Goal: Book appointment/travel/reservation

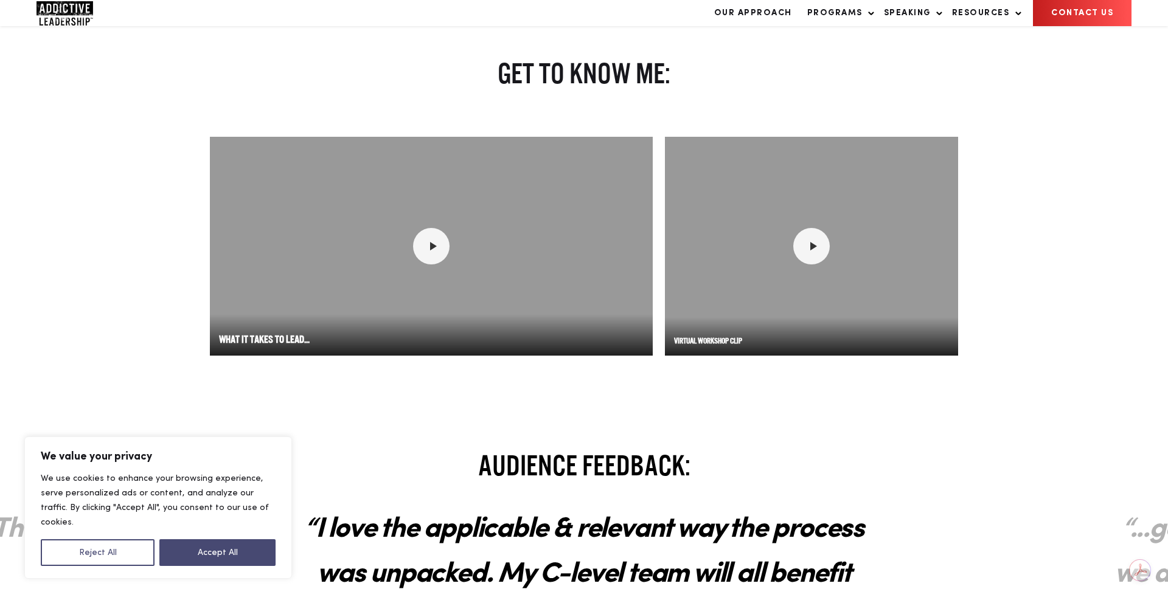
scroll to position [1605, 0]
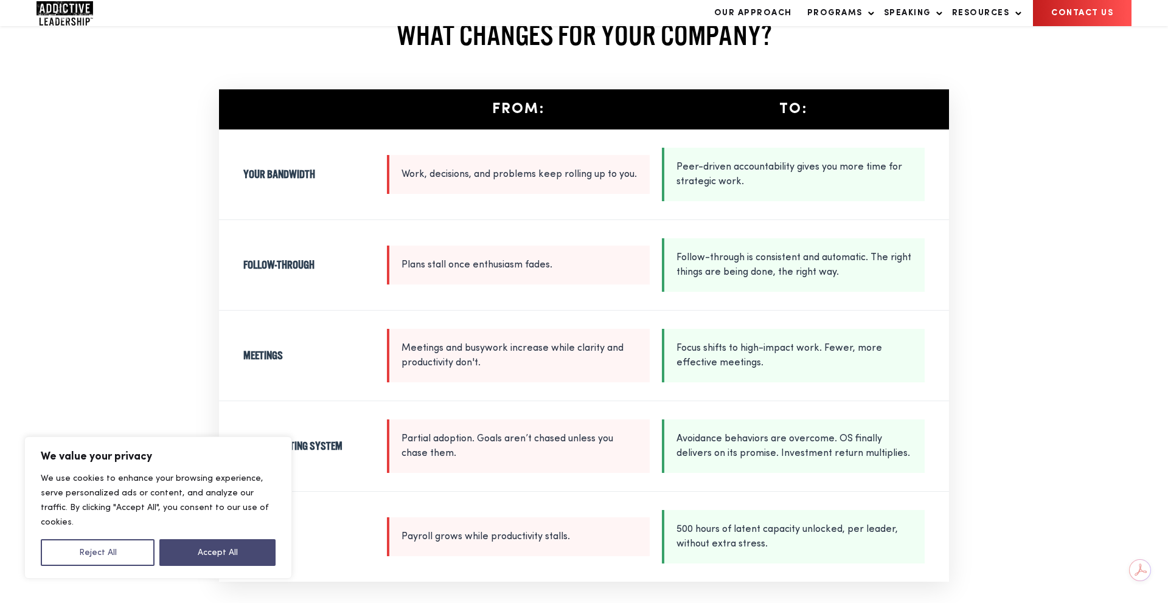
scroll to position [1740, 0]
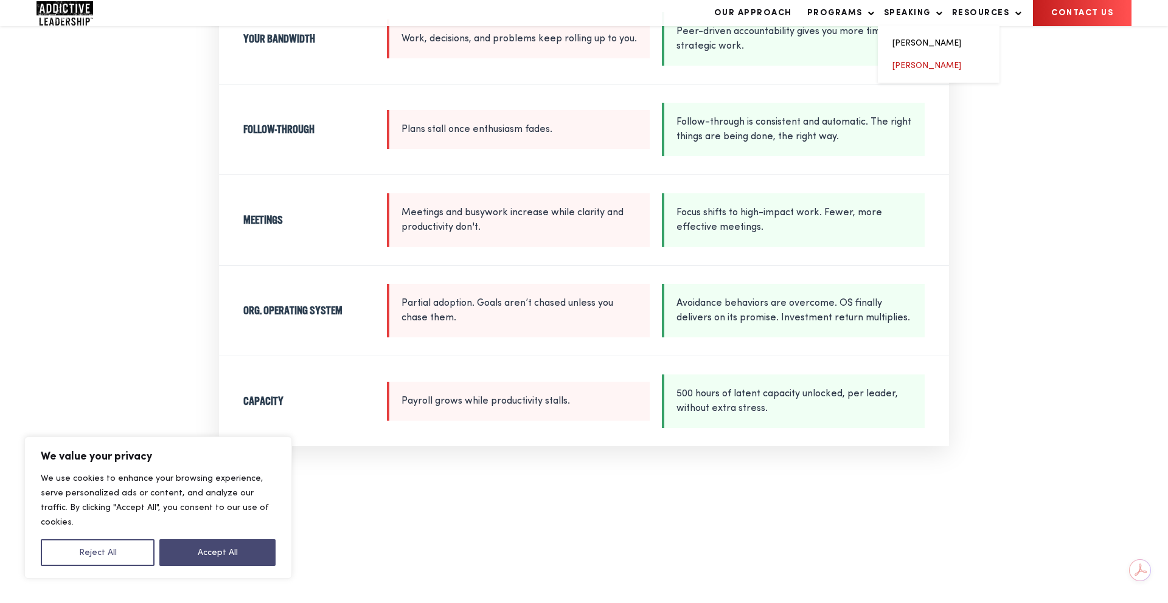
click at [929, 70] on link "[PERSON_NAME]" at bounding box center [926, 65] width 69 height 9
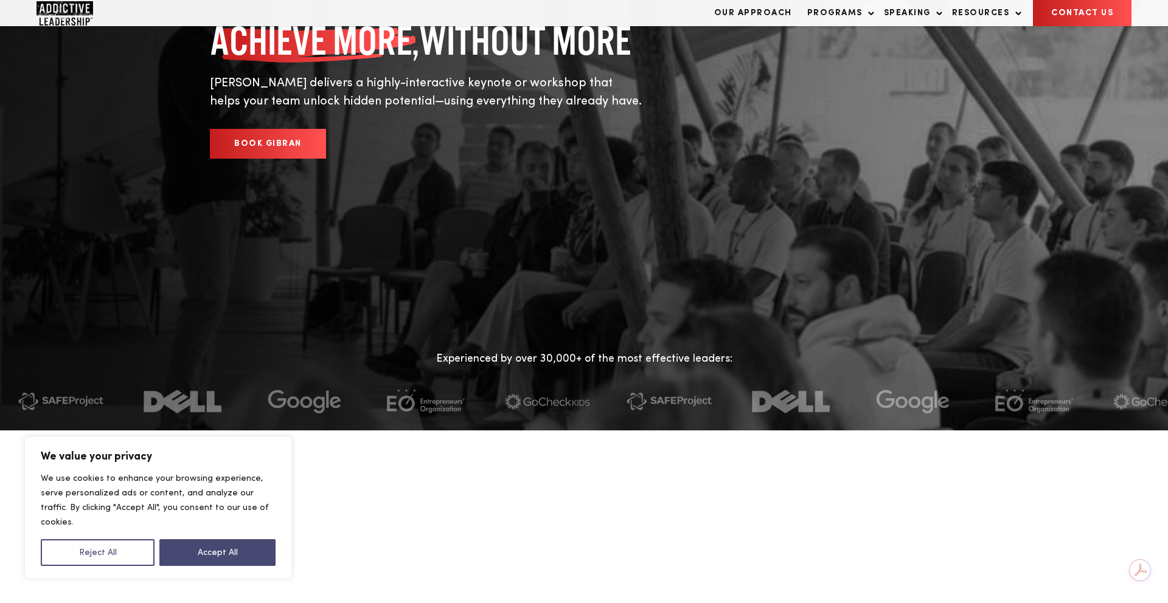
click at [255, 133] on link "BOOK GIBRAN" at bounding box center [268, 144] width 116 height 30
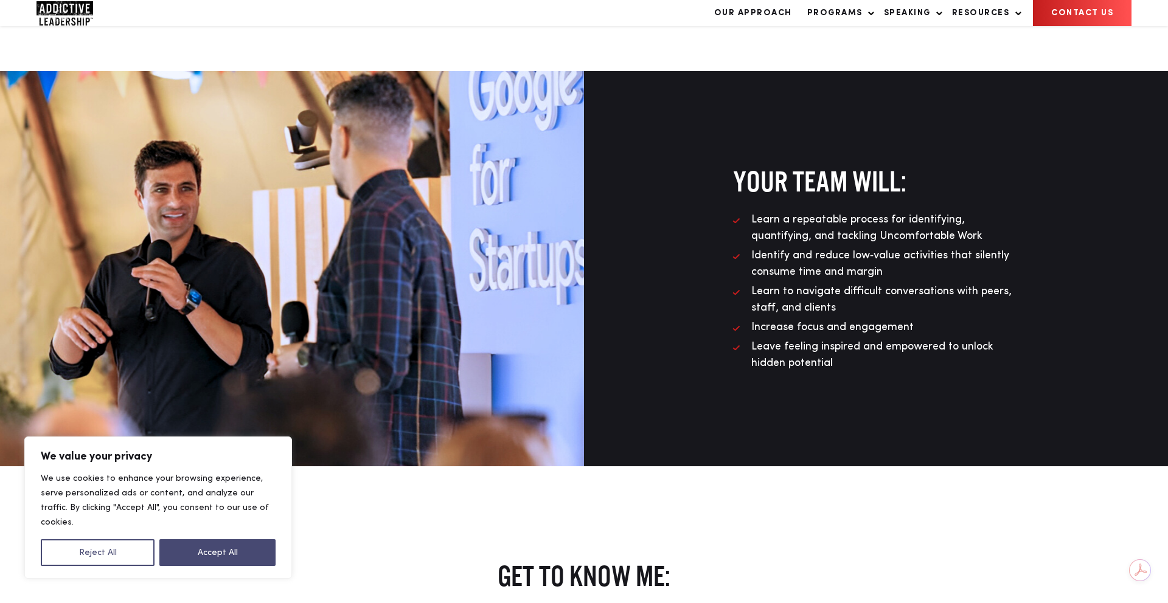
scroll to position [1095, 0]
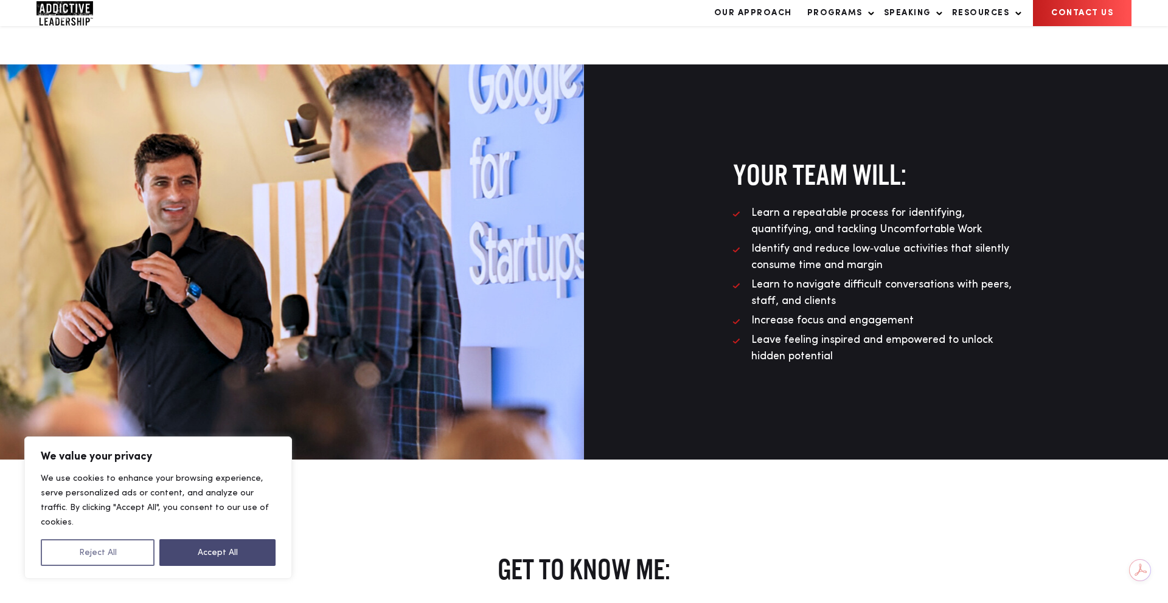
click at [92, 544] on button "Reject All" at bounding box center [98, 552] width 114 height 27
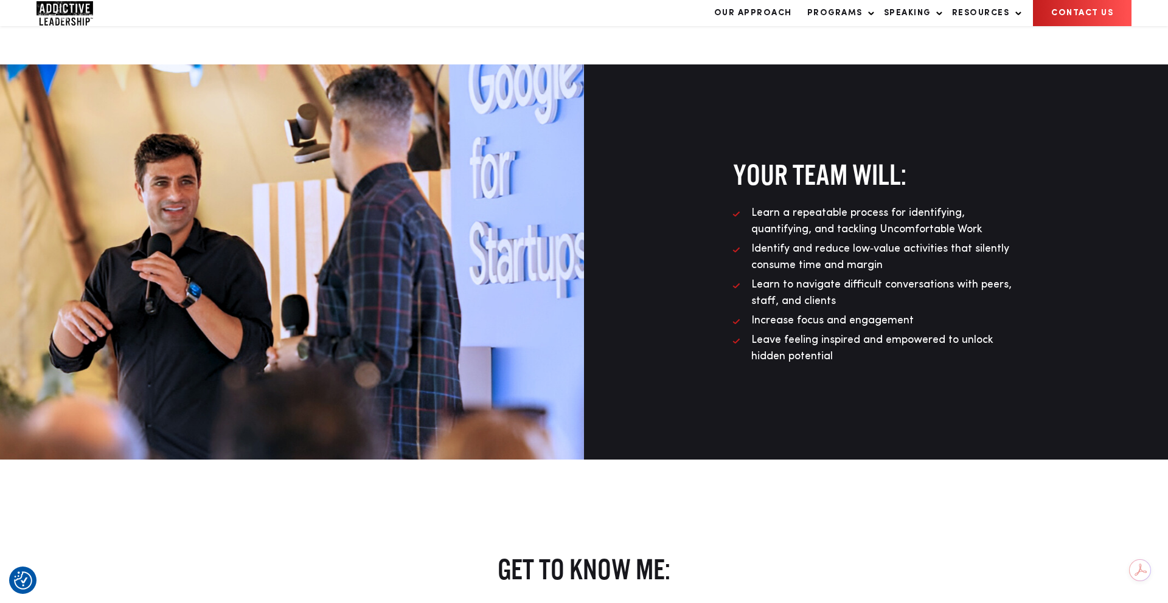
click at [254, 310] on div at bounding box center [292, 261] width 584 height 395
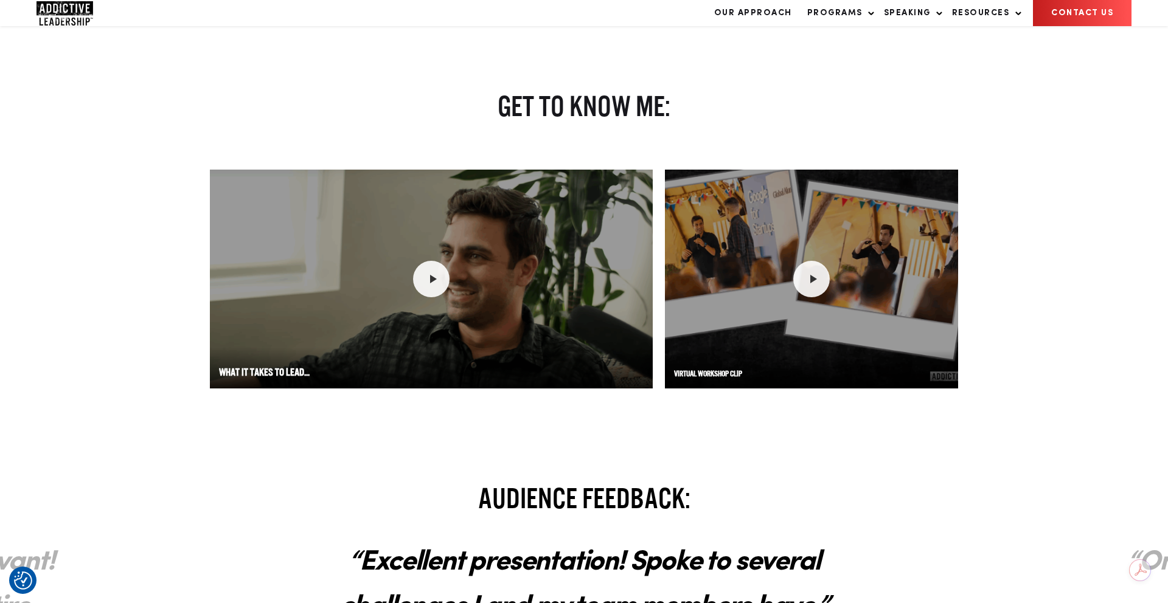
scroll to position [1520, 0]
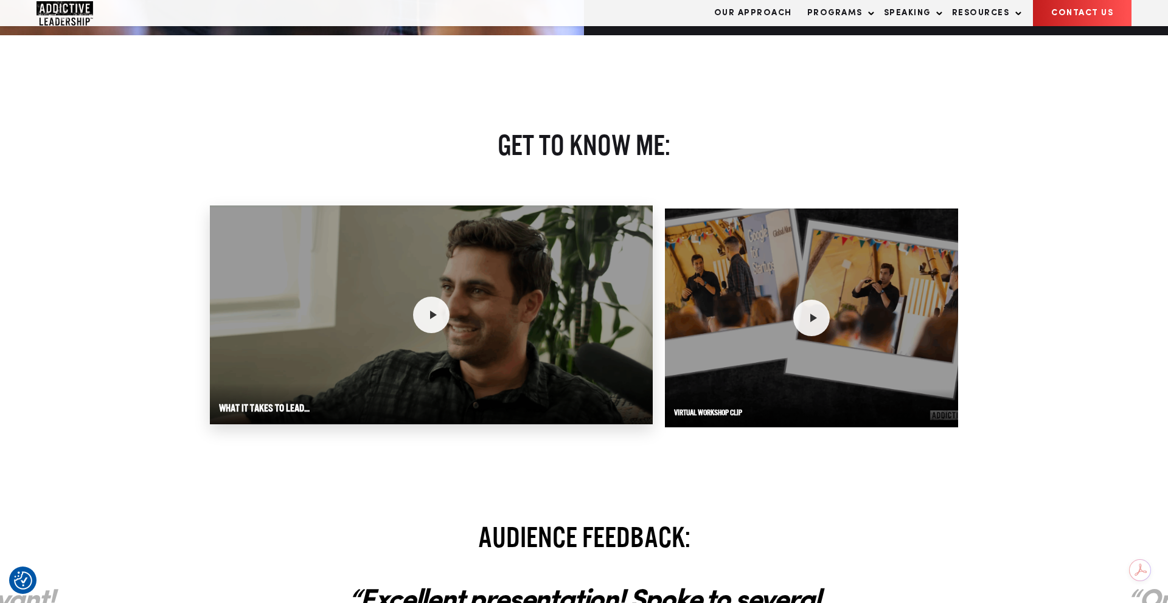
click at [492, 280] on div at bounding box center [431, 315] width 443 height 219
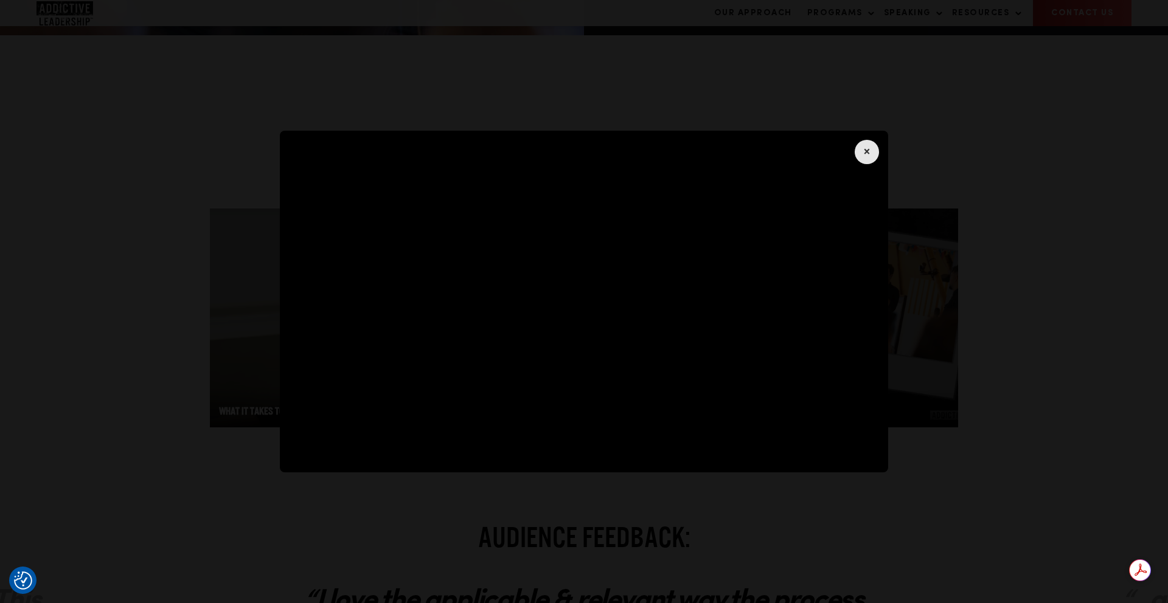
click at [1034, 405] on div "×" at bounding box center [584, 301] width 1168 height 603
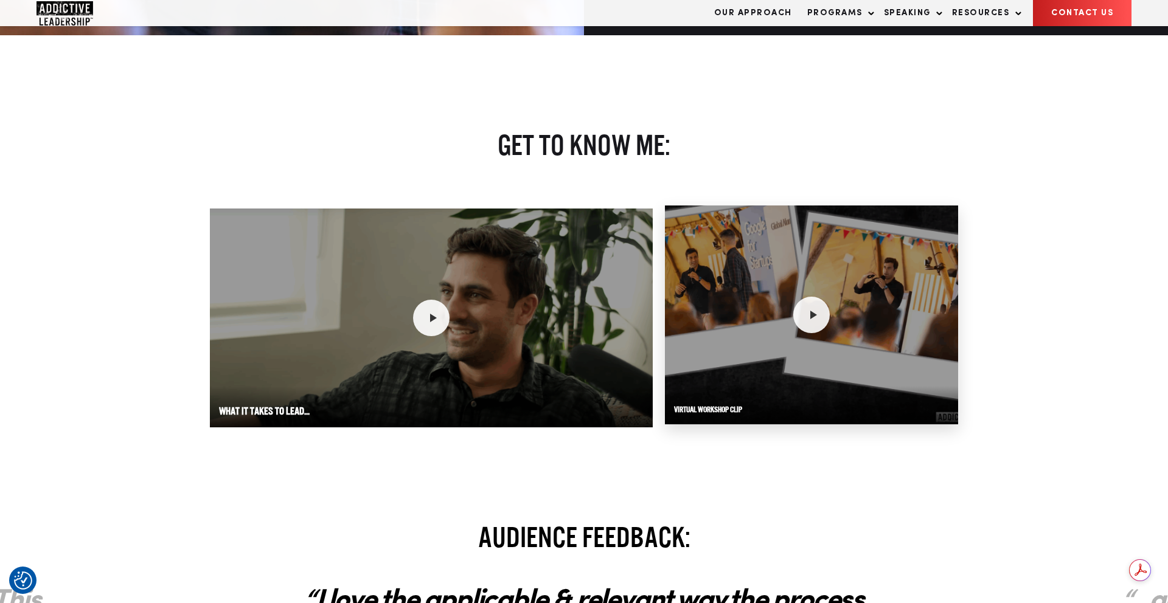
click at [848, 349] on div at bounding box center [811, 315] width 293 height 219
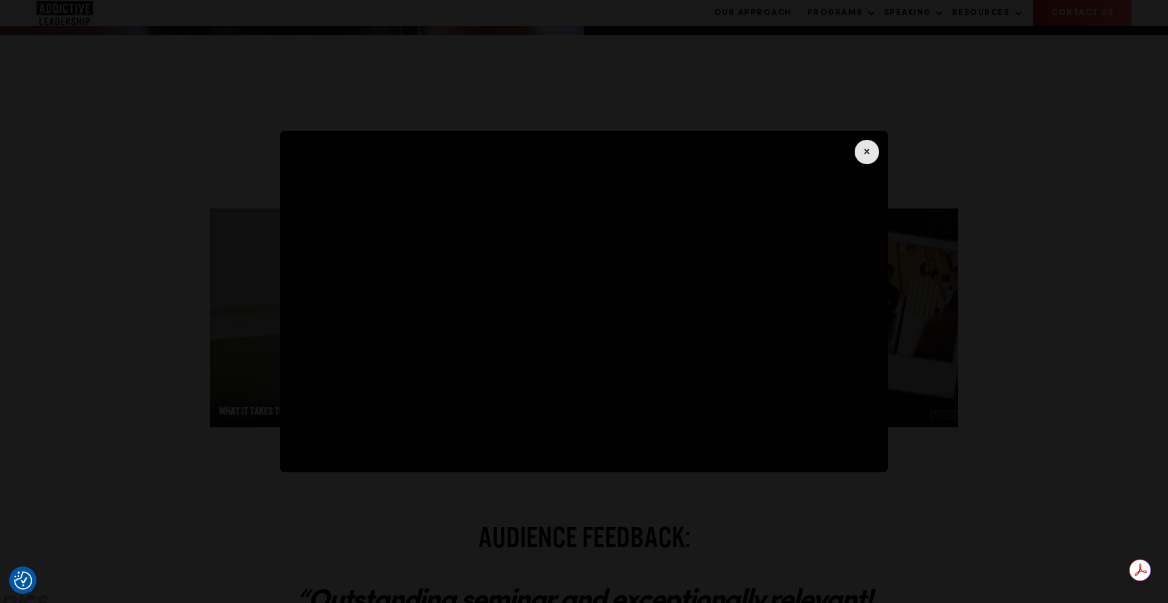
click at [985, 327] on div "×" at bounding box center [584, 301] width 1168 height 603
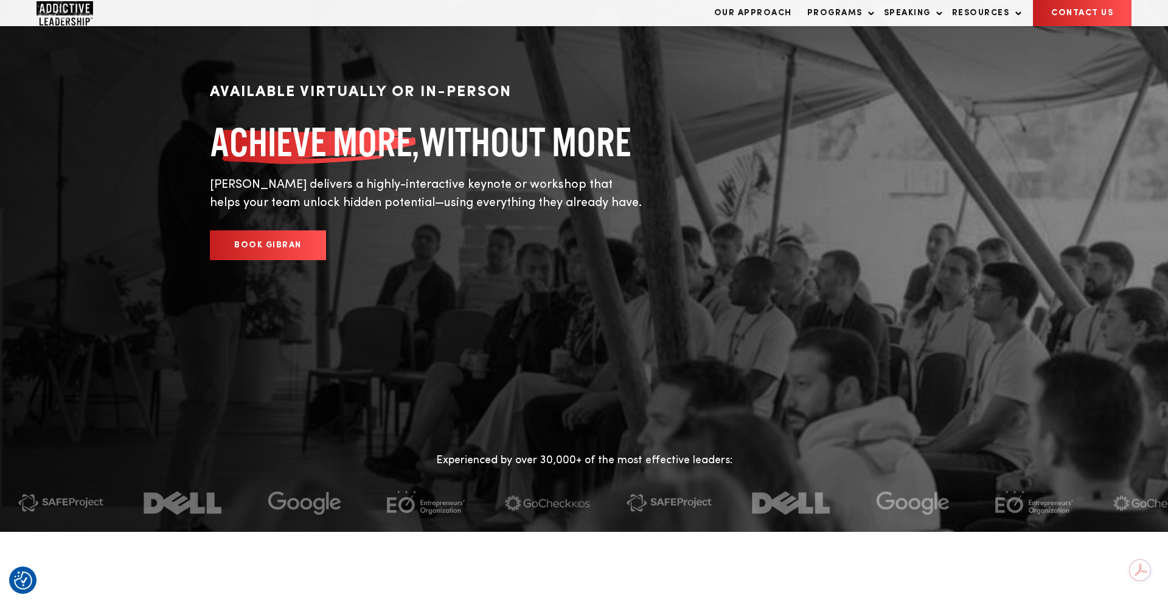
scroll to position [0, 0]
